Goal: Subscribe to service/newsletter

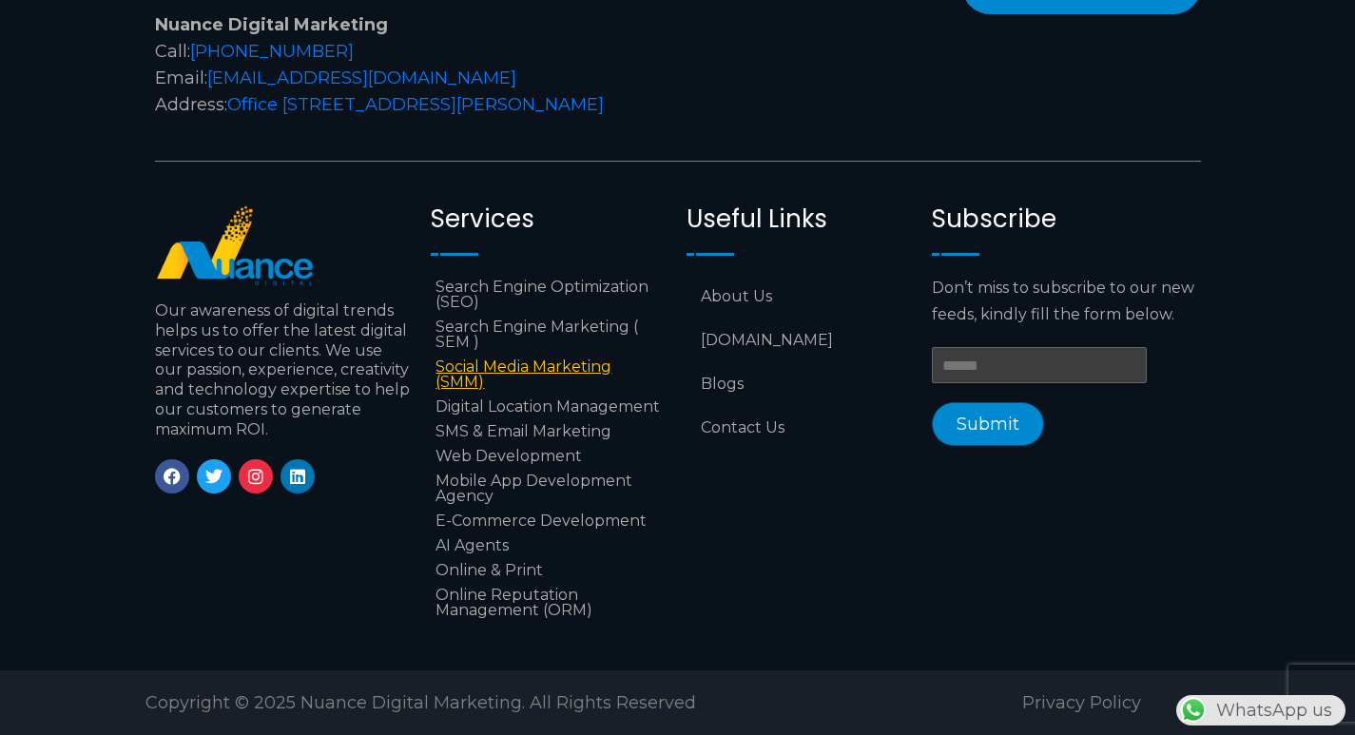
scroll to position [7867, 0]
click at [985, 351] on input "Email *" at bounding box center [1039, 365] width 215 height 36
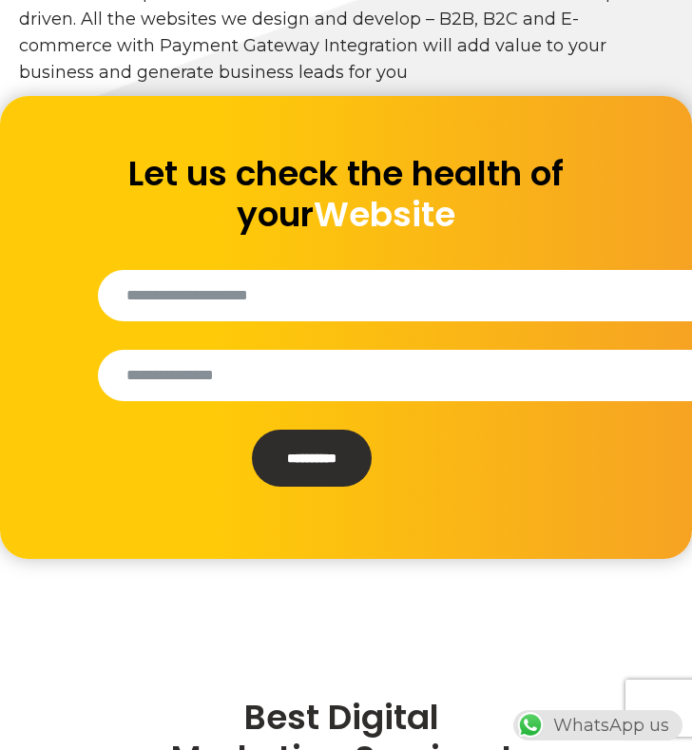
scroll to position [0, 0]
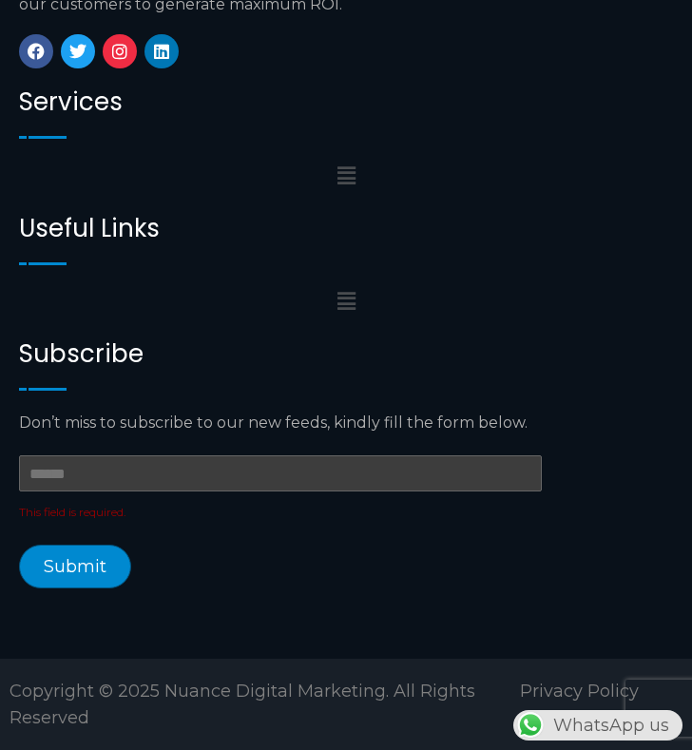
scroll to position [0, 289]
click at [19, 545] on button "Submit" at bounding box center [75, 567] width 112 height 44
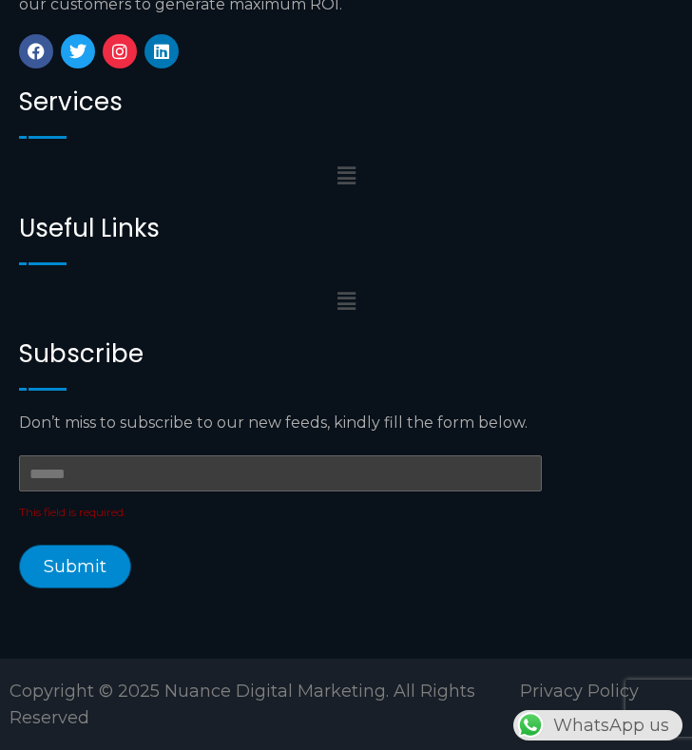
click at [19, 545] on button "Submit" at bounding box center [75, 567] width 112 height 44
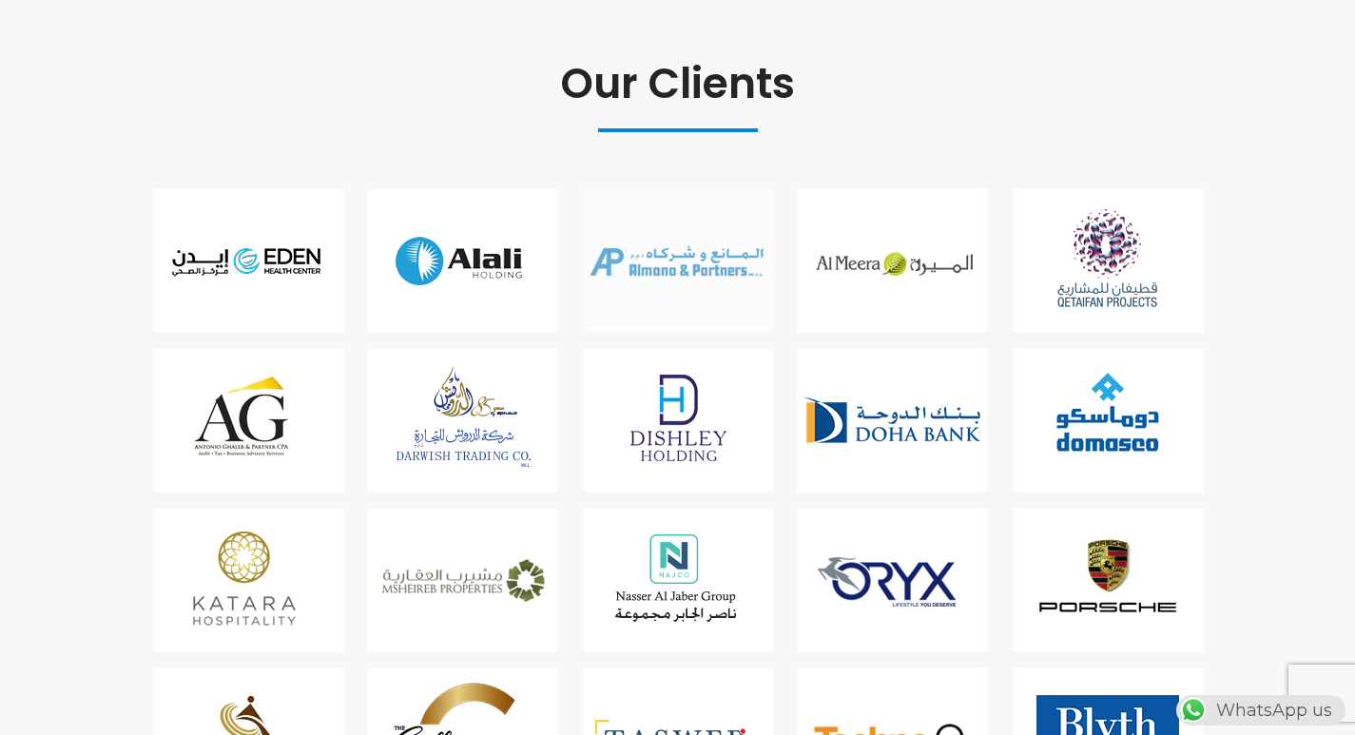
scroll to position [4730, 0]
